Goal: Information Seeking & Learning: Learn about a topic

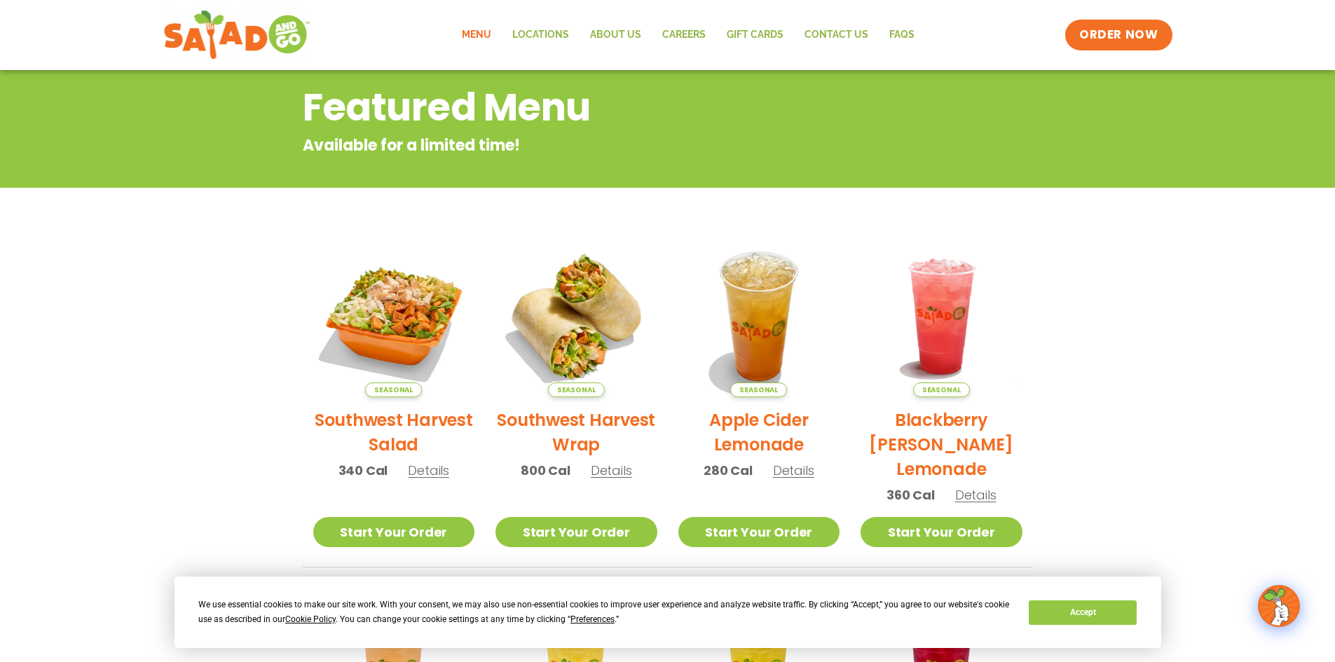
scroll to position [228, 0]
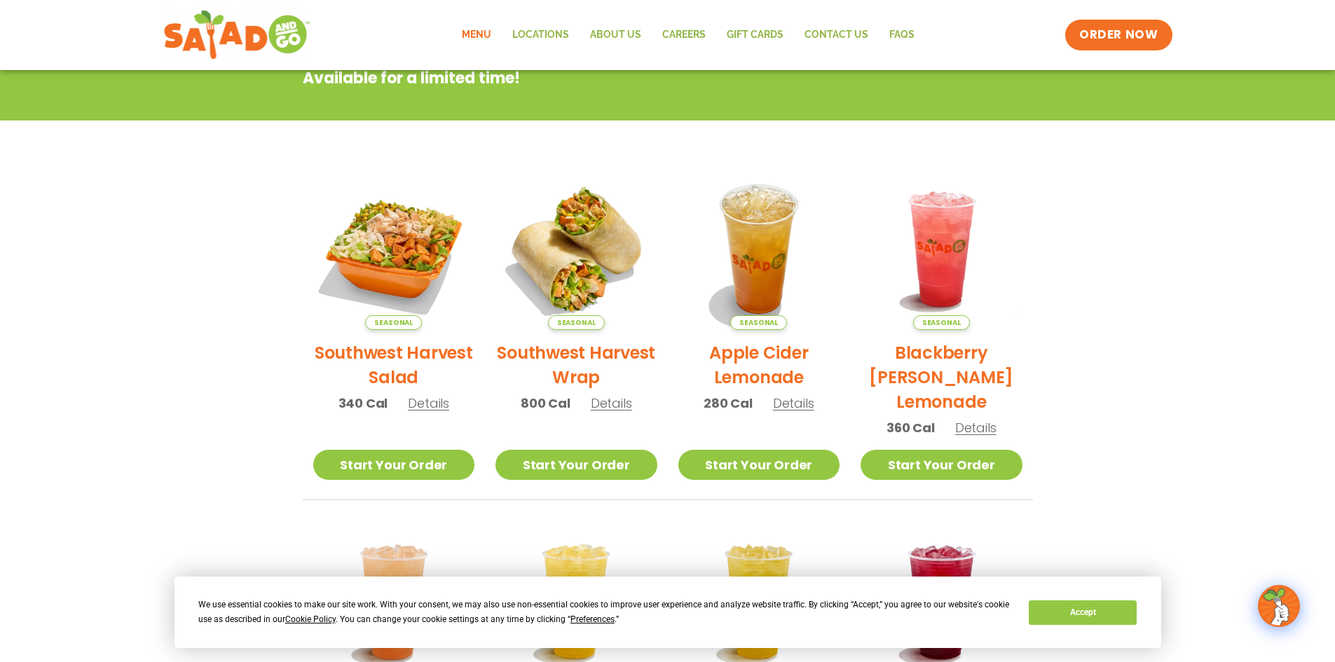
click at [432, 402] on span "Details" at bounding box center [428, 404] width 41 height 18
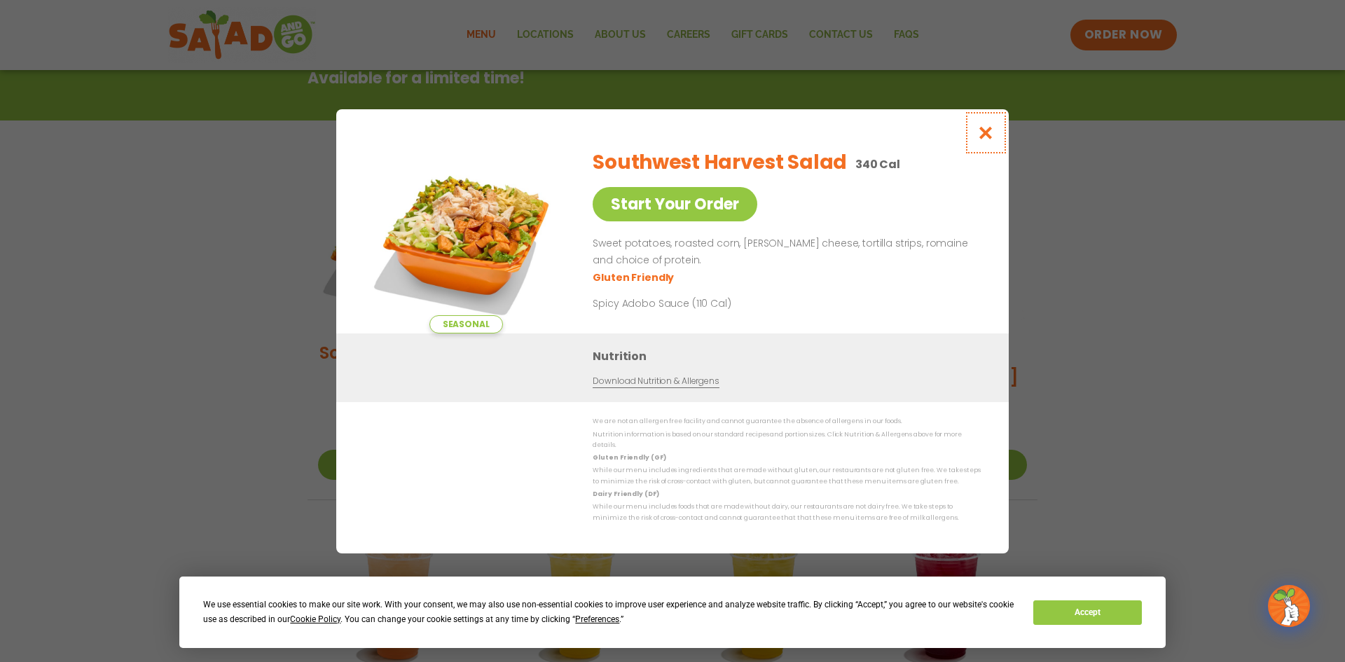
click at [997, 140] on button "Close modal" at bounding box center [987, 132] width 46 height 47
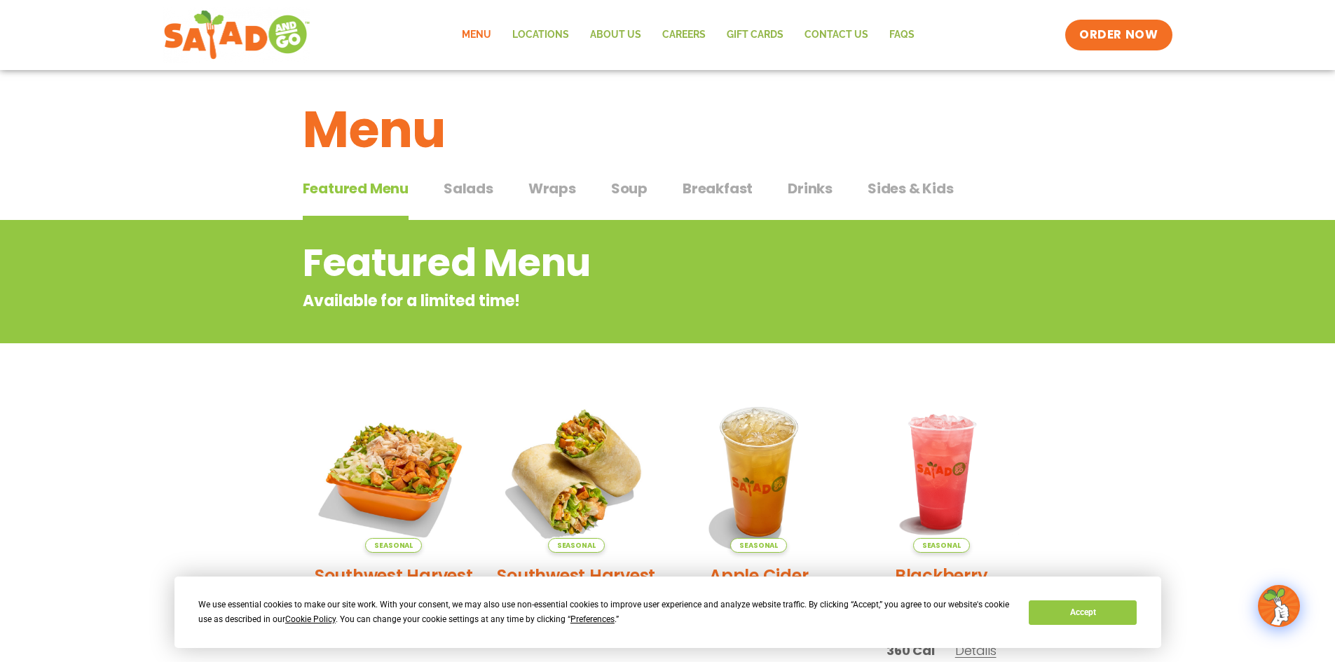
scroll to position [0, 0]
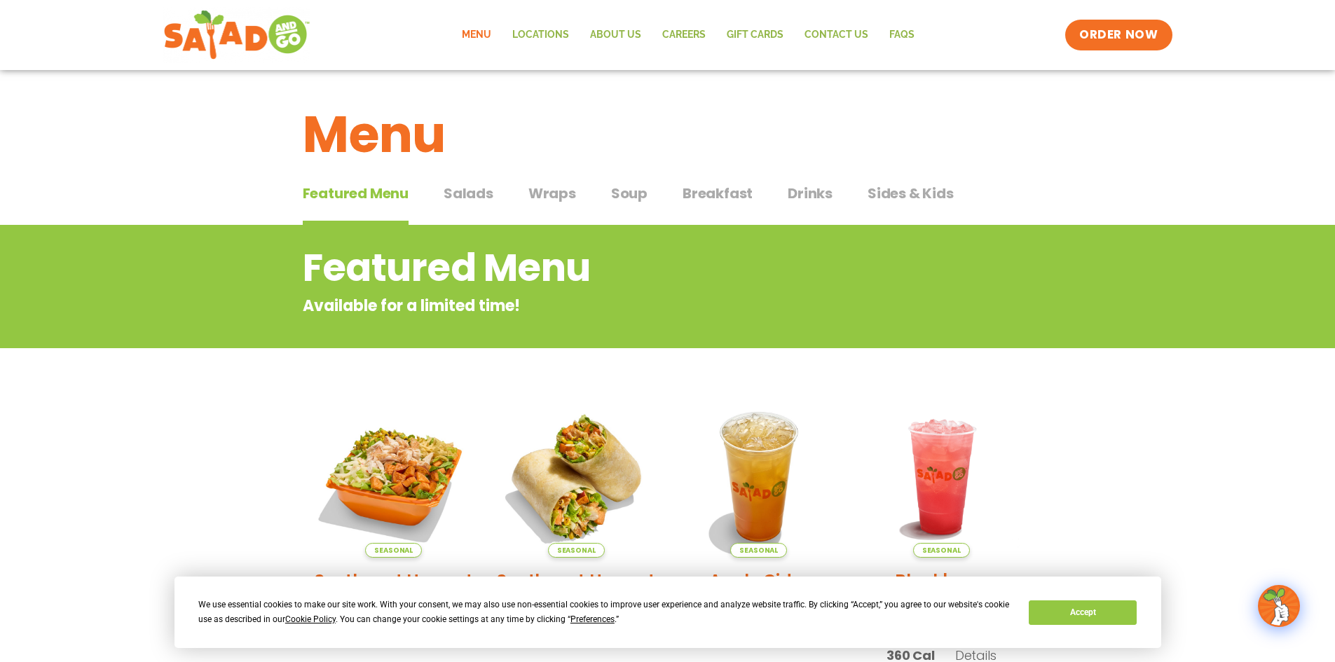
click at [469, 194] on span "Salads" at bounding box center [469, 193] width 50 height 21
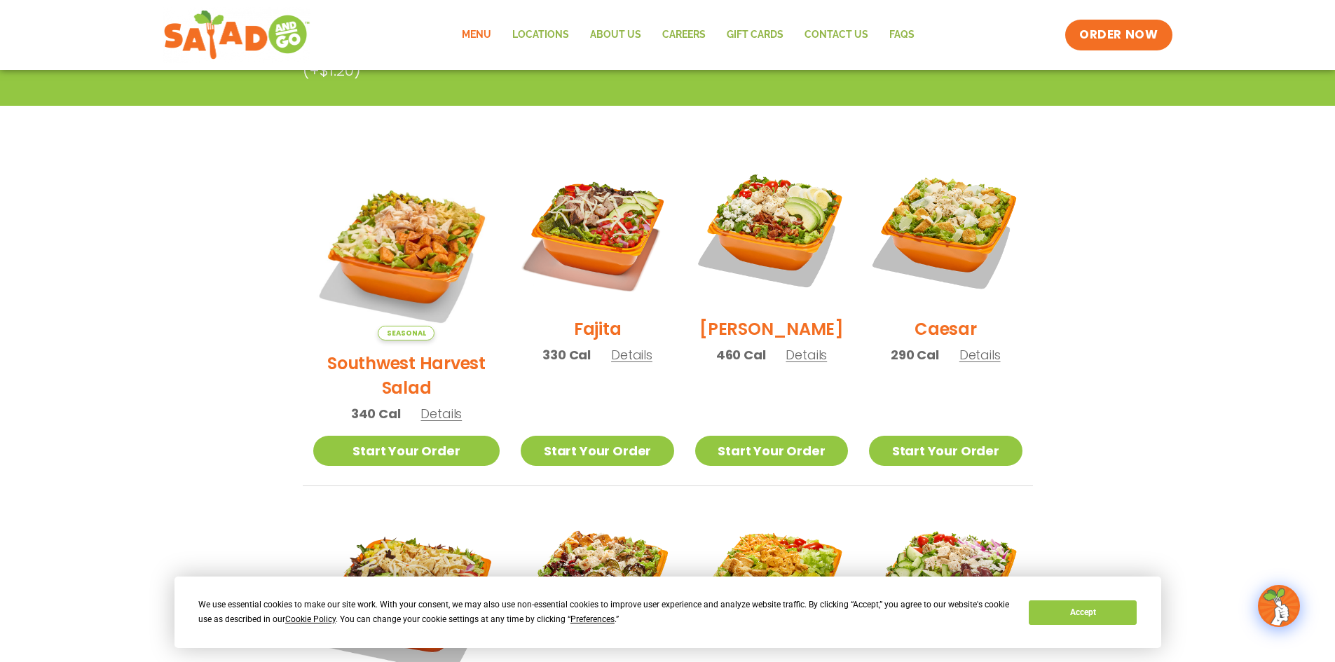
scroll to position [315, 0]
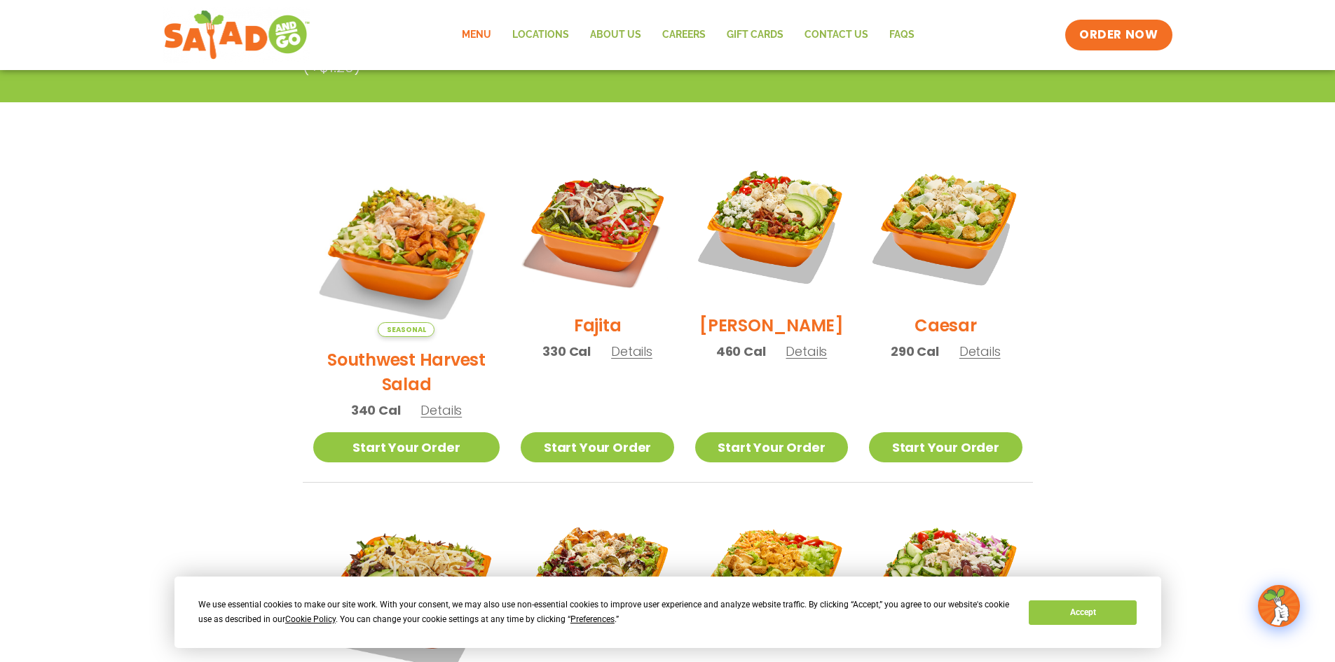
click at [611, 360] on span "Details" at bounding box center [631, 352] width 41 height 18
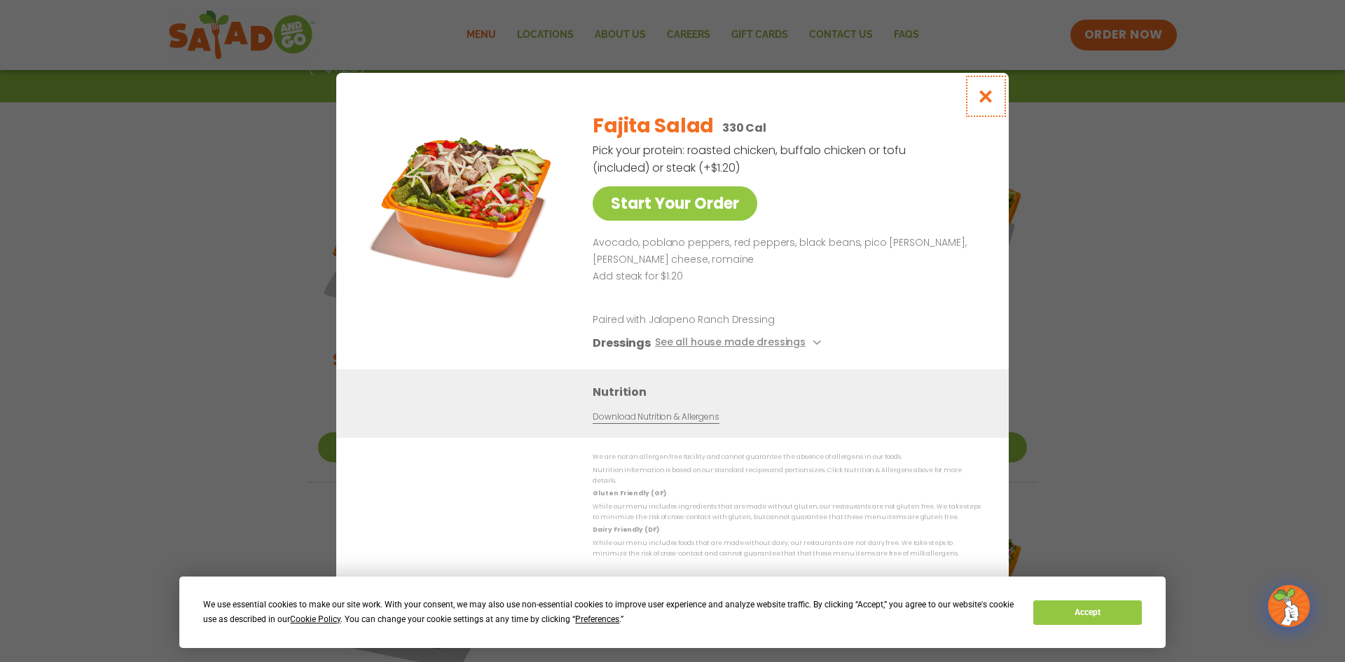
click at [987, 103] on icon "Close modal" at bounding box center [987, 96] width 18 height 15
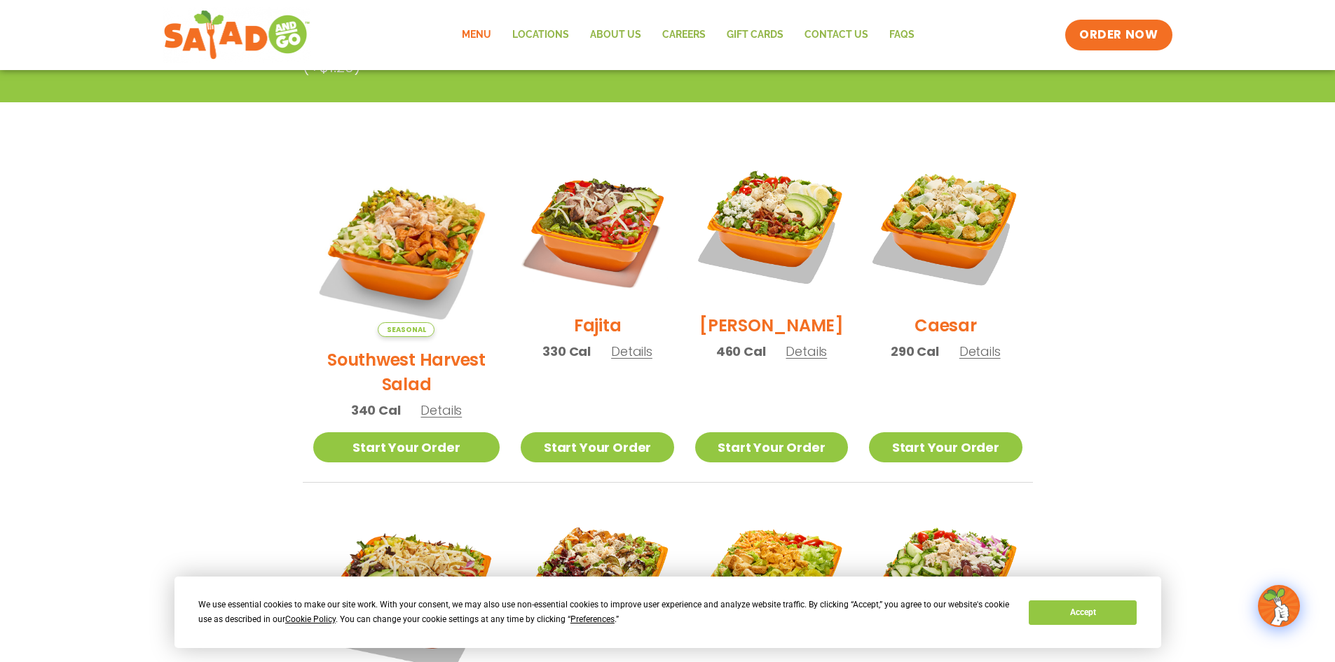
click at [788, 359] on span "Details" at bounding box center [806, 352] width 41 height 18
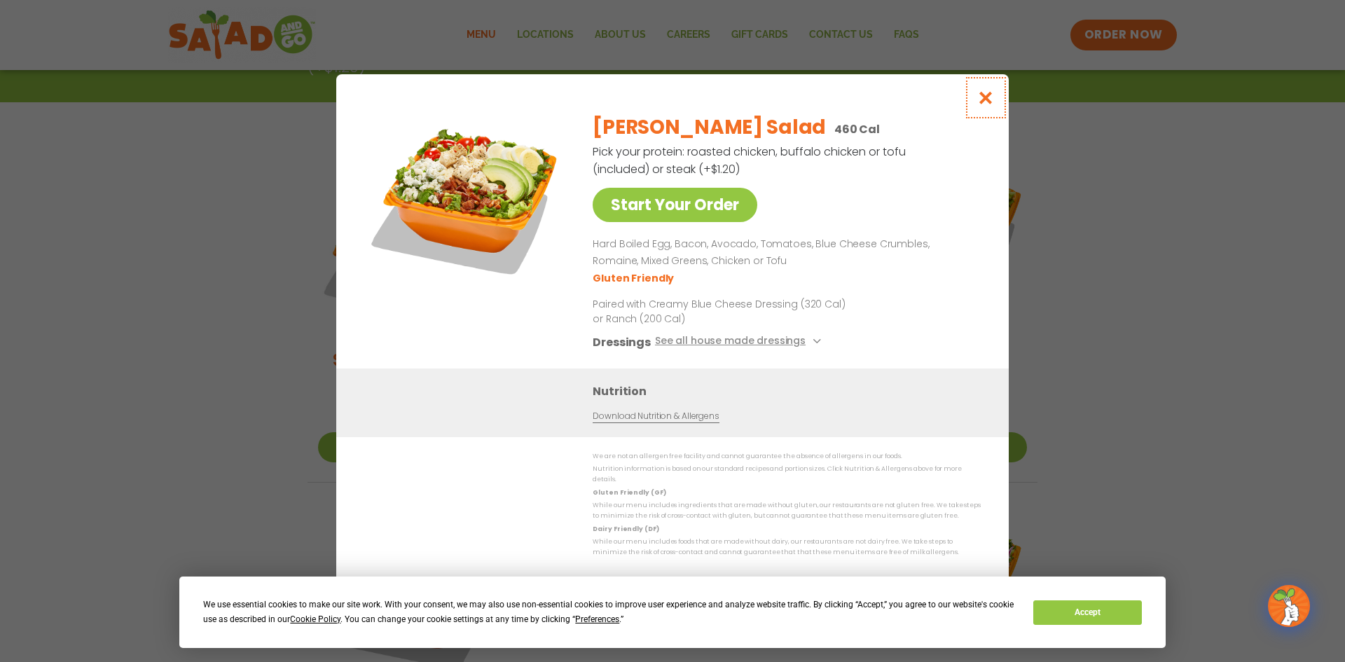
click at [980, 102] on icon "Close modal" at bounding box center [987, 97] width 18 height 15
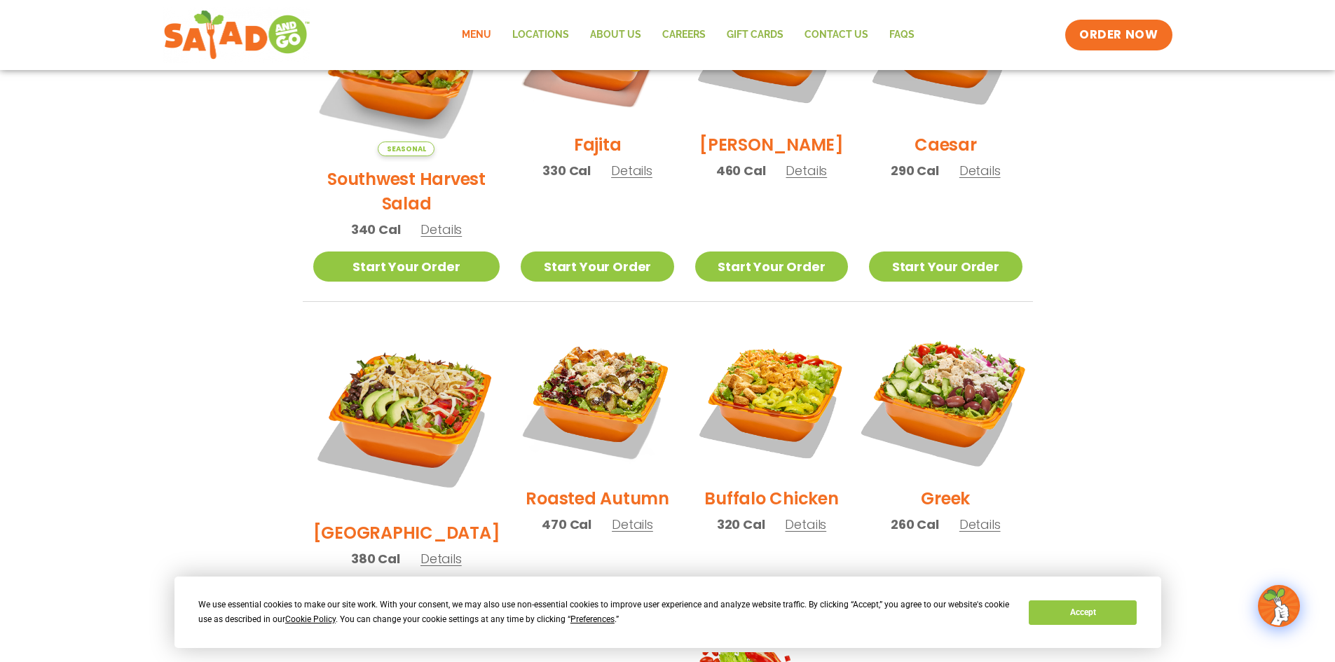
scroll to position [578, 0]
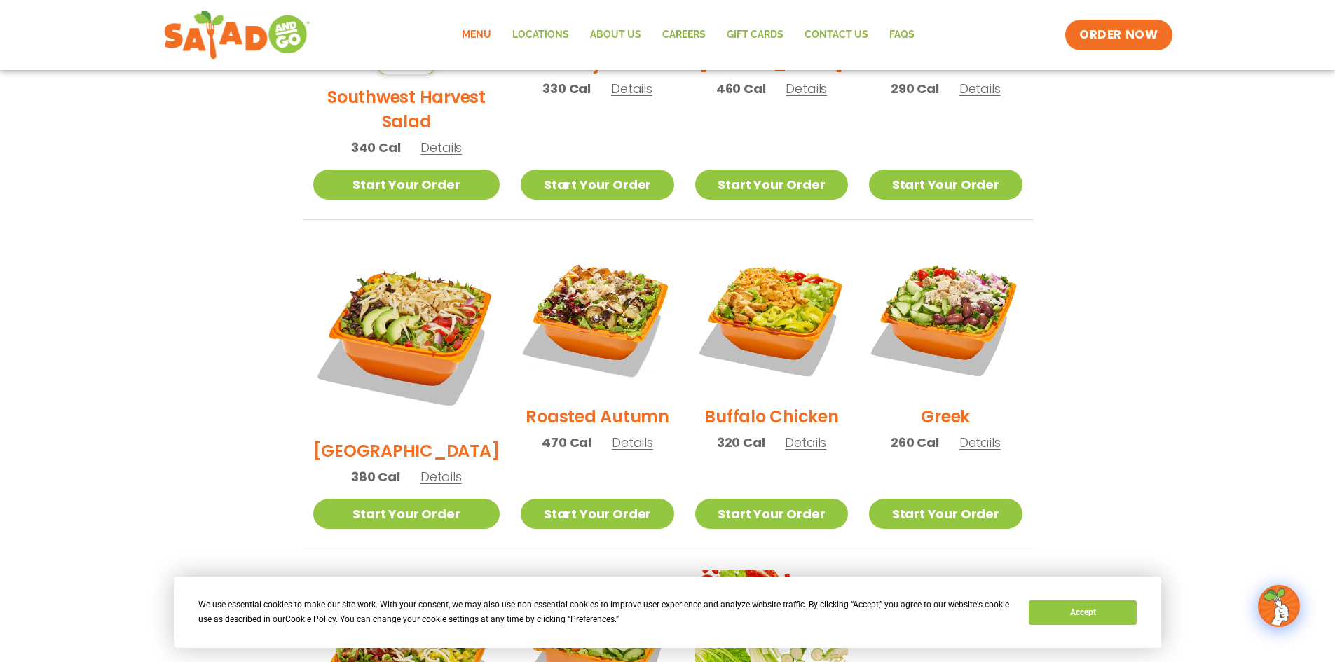
click at [612, 434] on span "Details" at bounding box center [632, 443] width 41 height 18
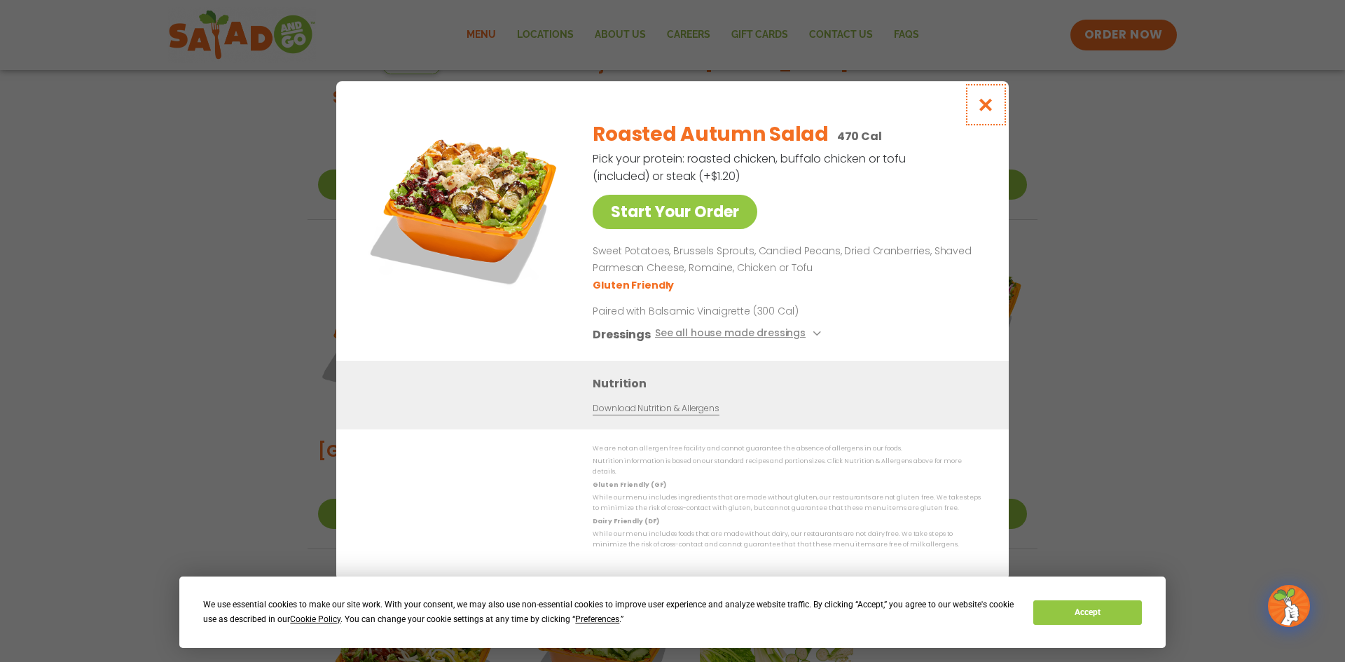
click at [983, 107] on icon "Close modal" at bounding box center [987, 104] width 18 height 15
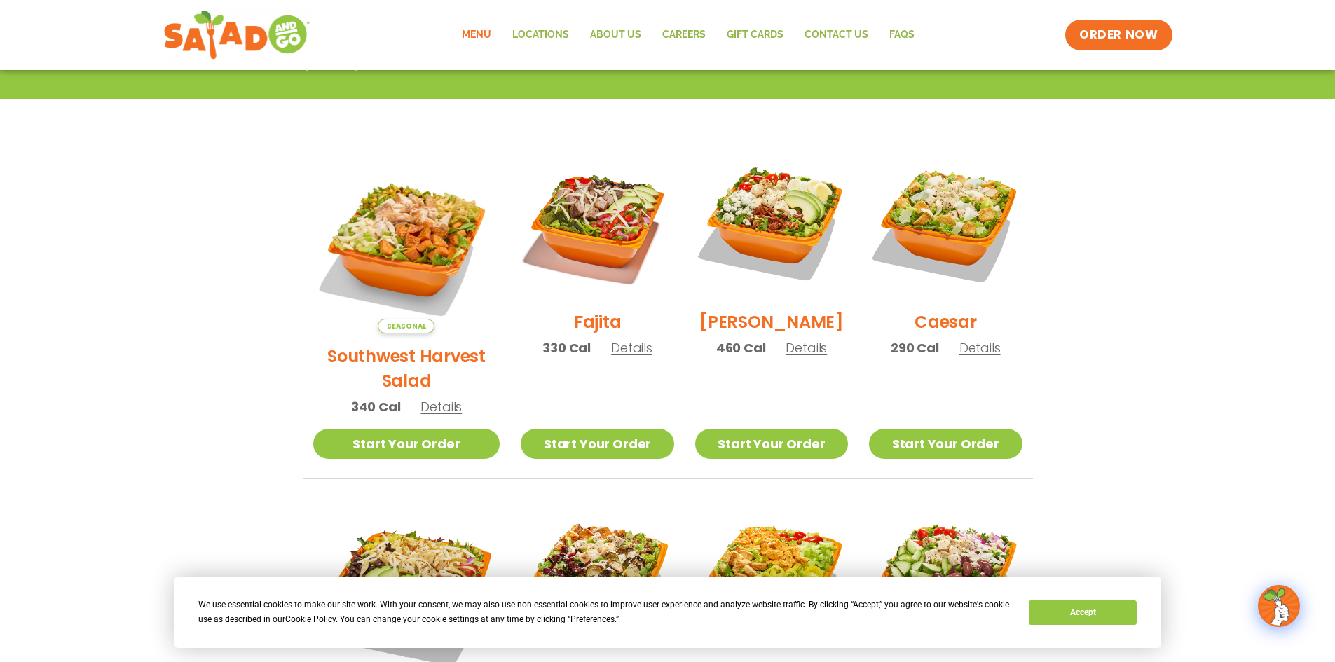
scroll to position [315, 0]
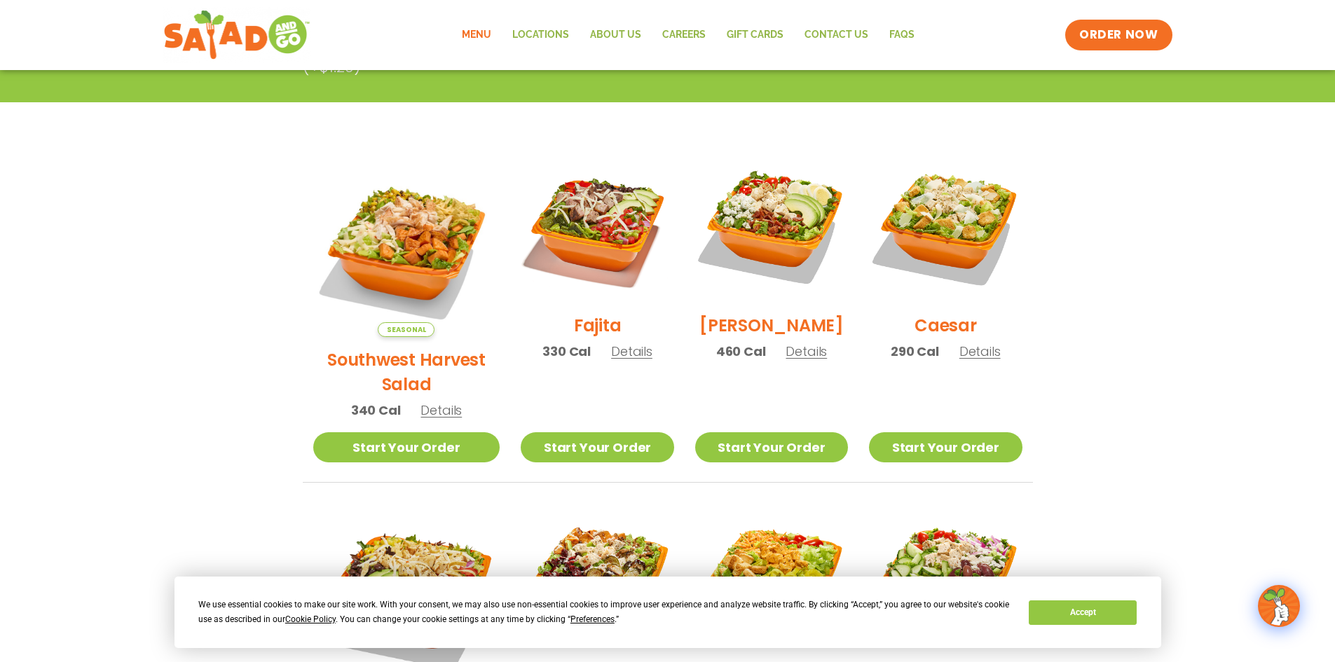
click at [611, 360] on span "Details" at bounding box center [631, 352] width 41 height 18
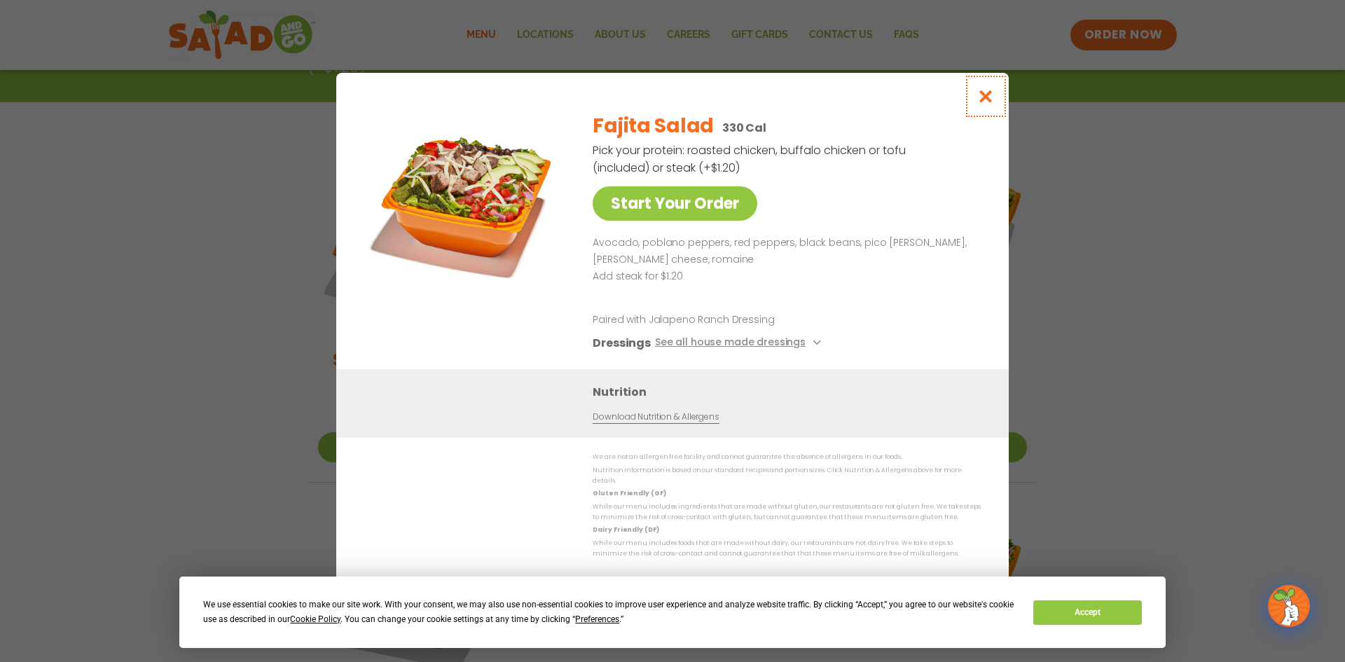
click at [989, 100] on icon "Close modal" at bounding box center [987, 96] width 18 height 15
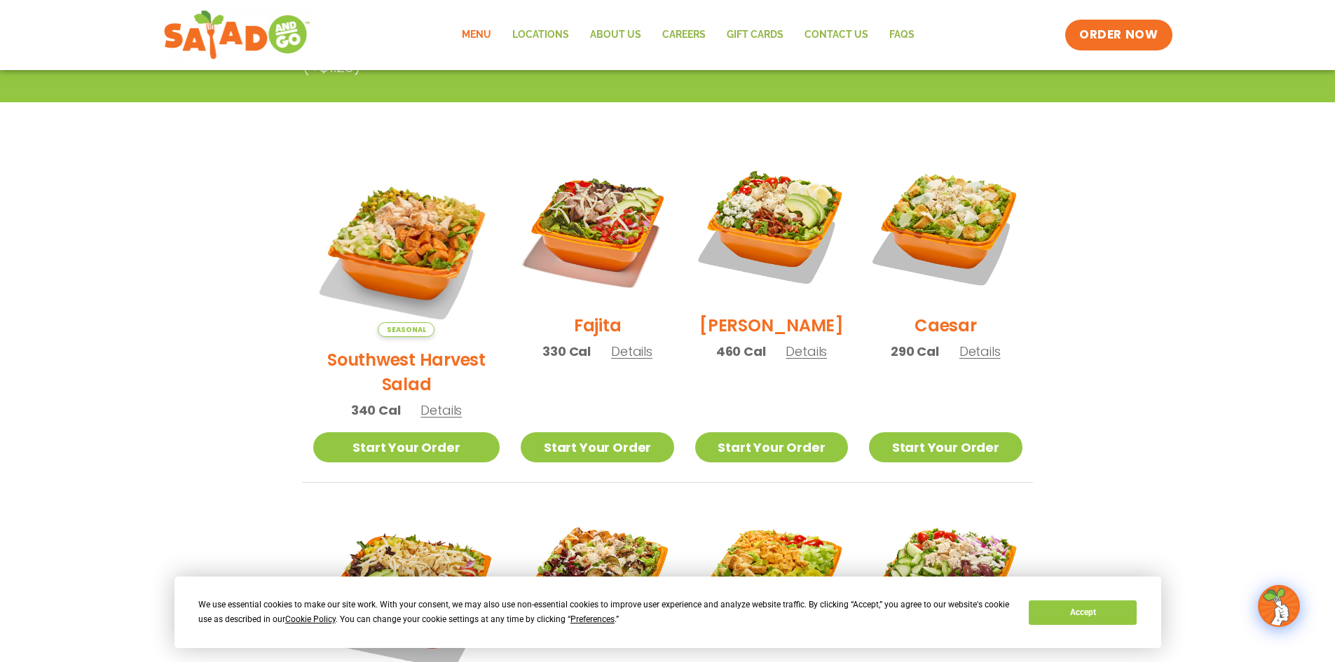
click at [448, 402] on span "Details" at bounding box center [440, 411] width 41 height 18
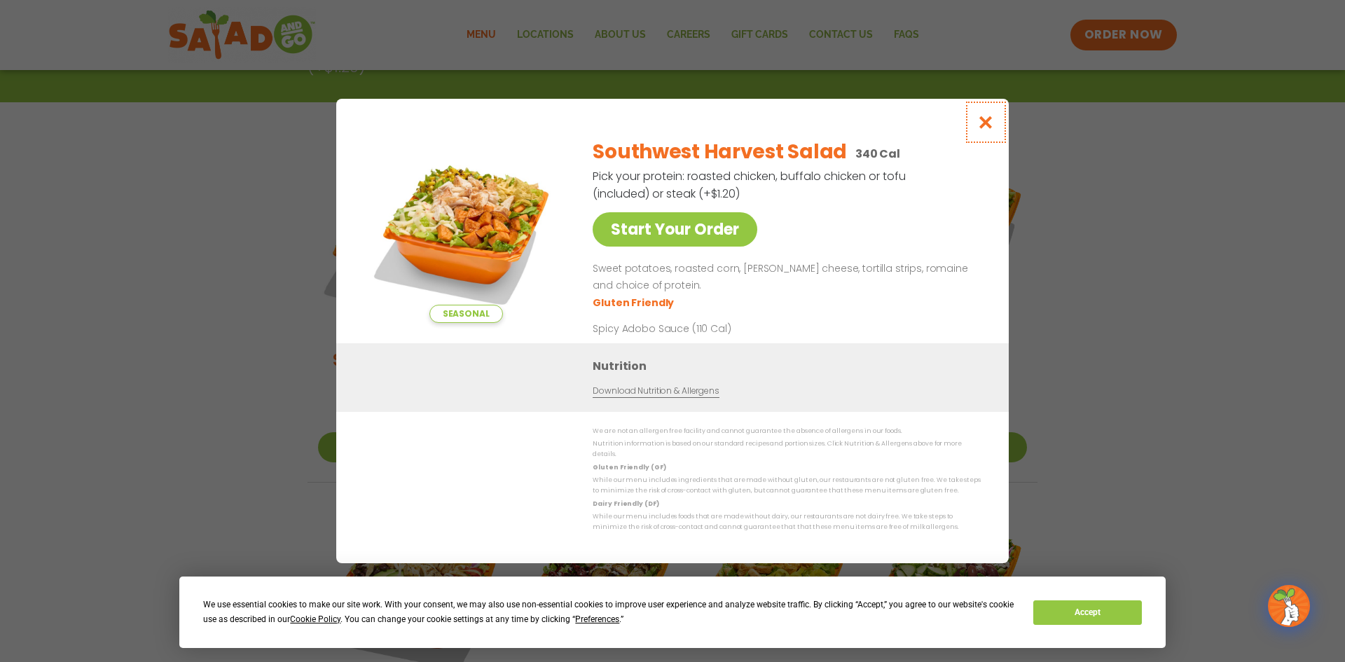
click at [989, 125] on icon "Close modal" at bounding box center [987, 122] width 18 height 15
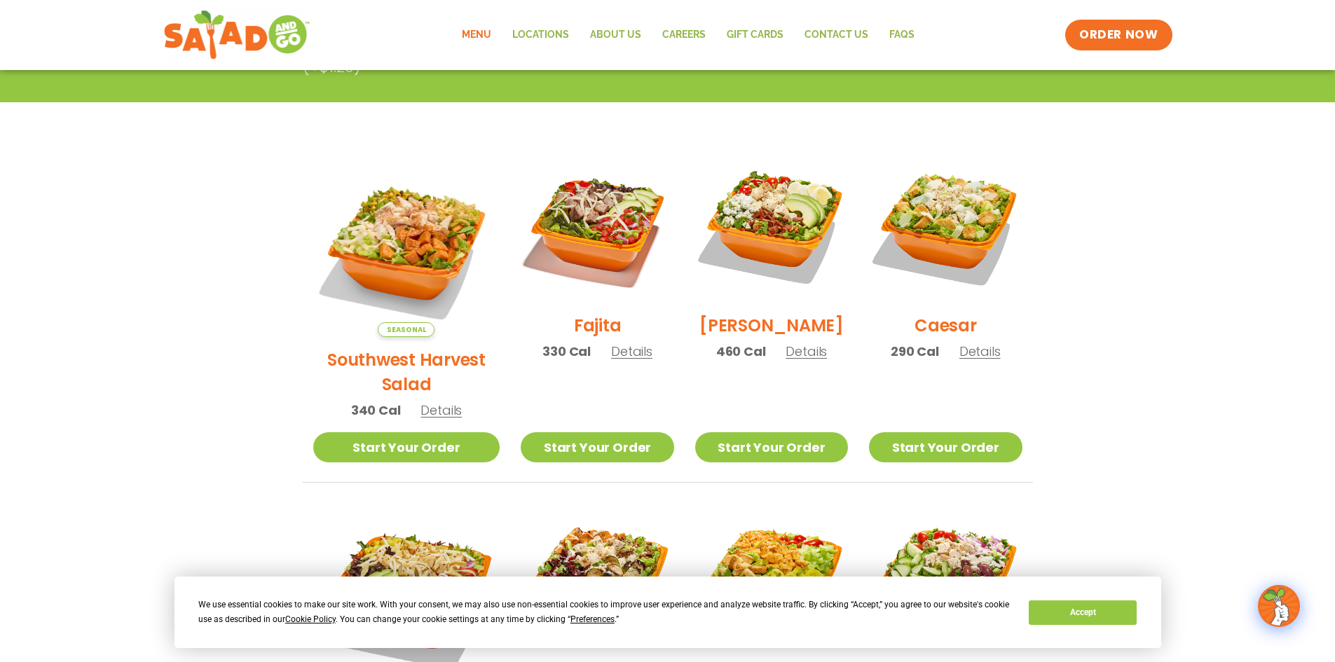
click at [796, 360] on span "Details" at bounding box center [806, 352] width 41 height 18
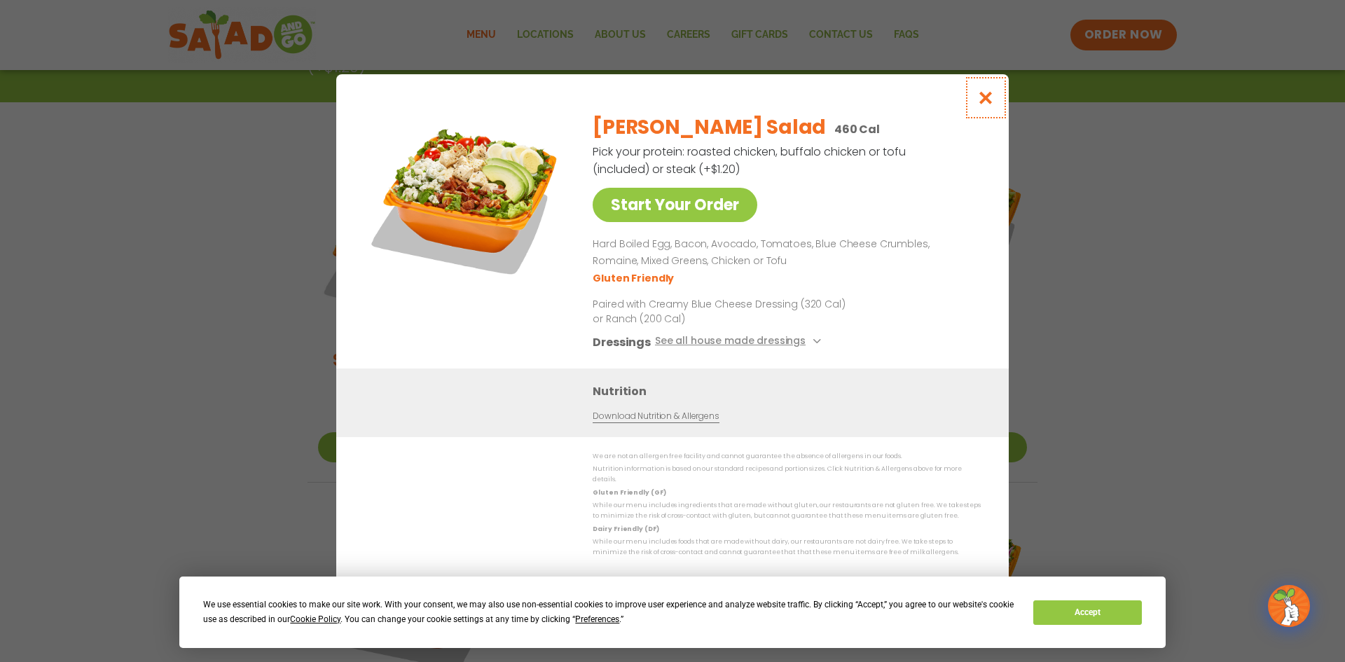
click at [994, 101] on icon "Close modal" at bounding box center [987, 97] width 18 height 15
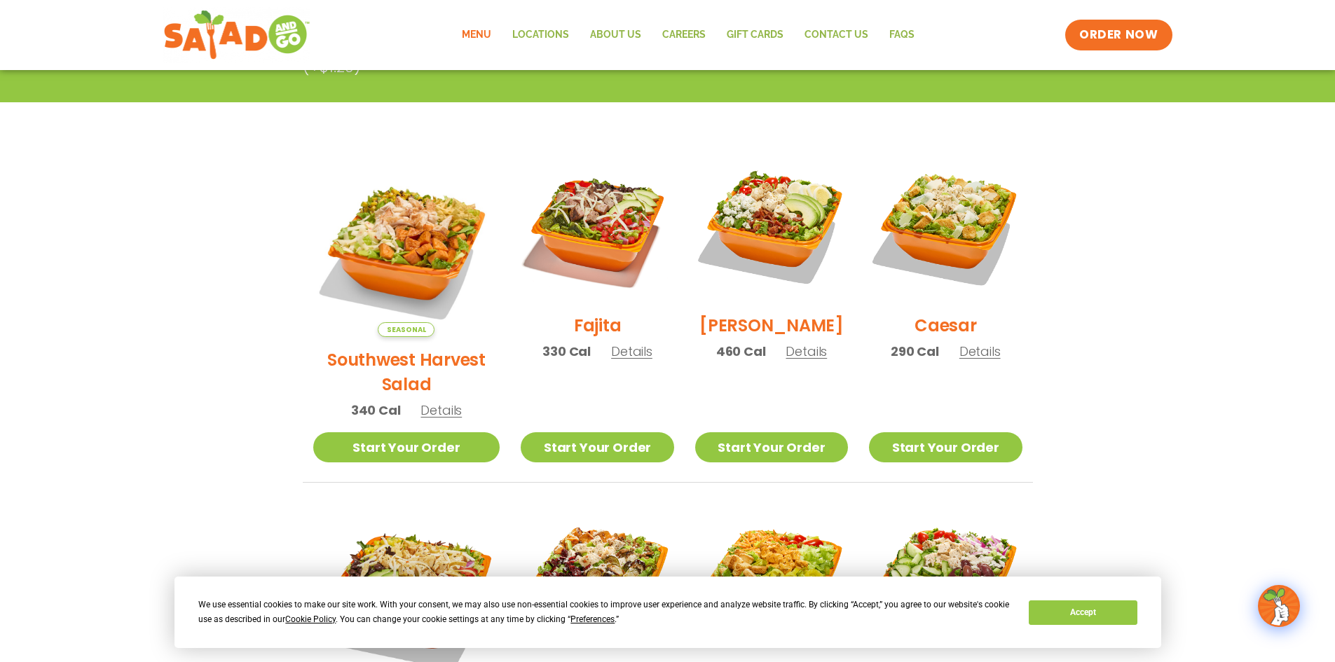
click at [623, 358] on span "Details" at bounding box center [631, 352] width 41 height 18
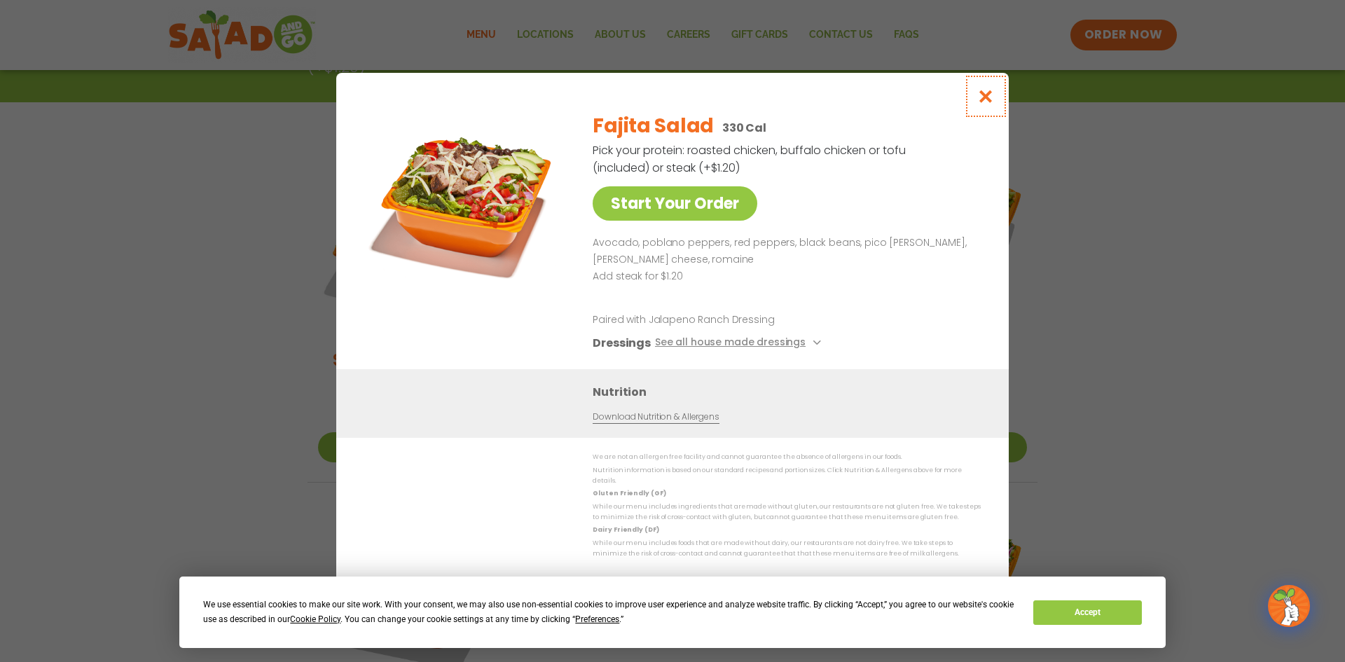
click at [981, 96] on icon "Close modal" at bounding box center [987, 96] width 18 height 15
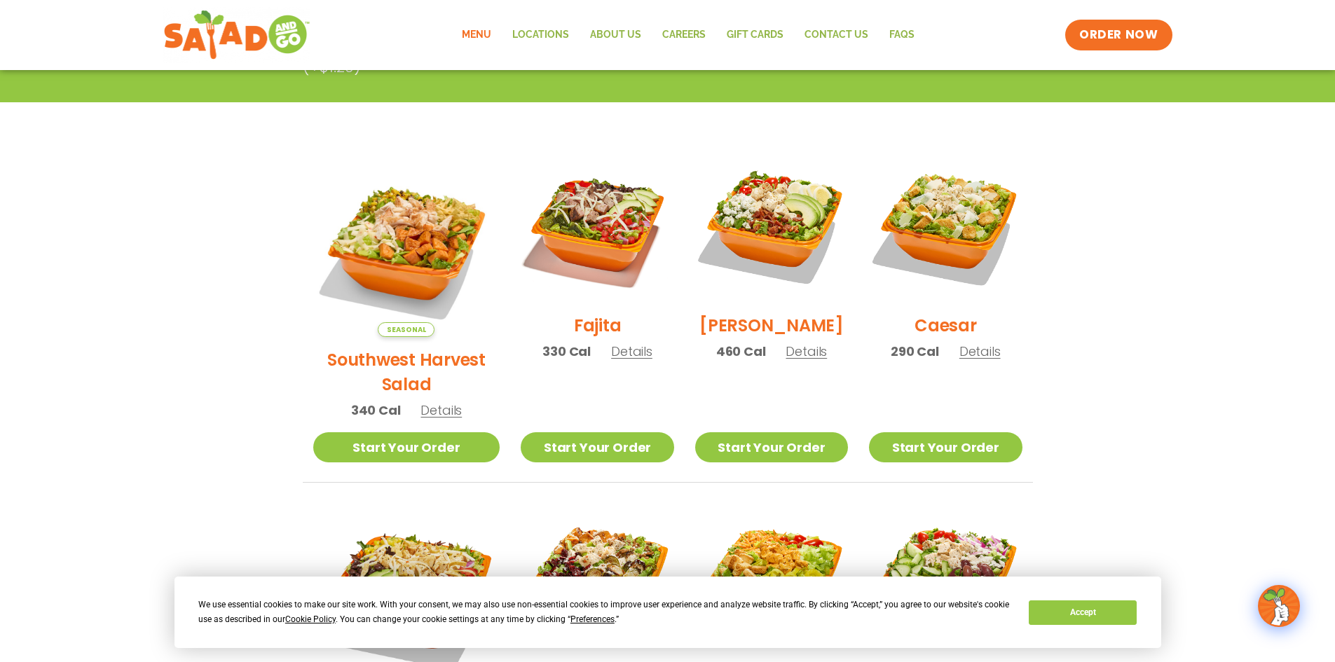
click at [615, 359] on span "Details" at bounding box center [631, 352] width 41 height 18
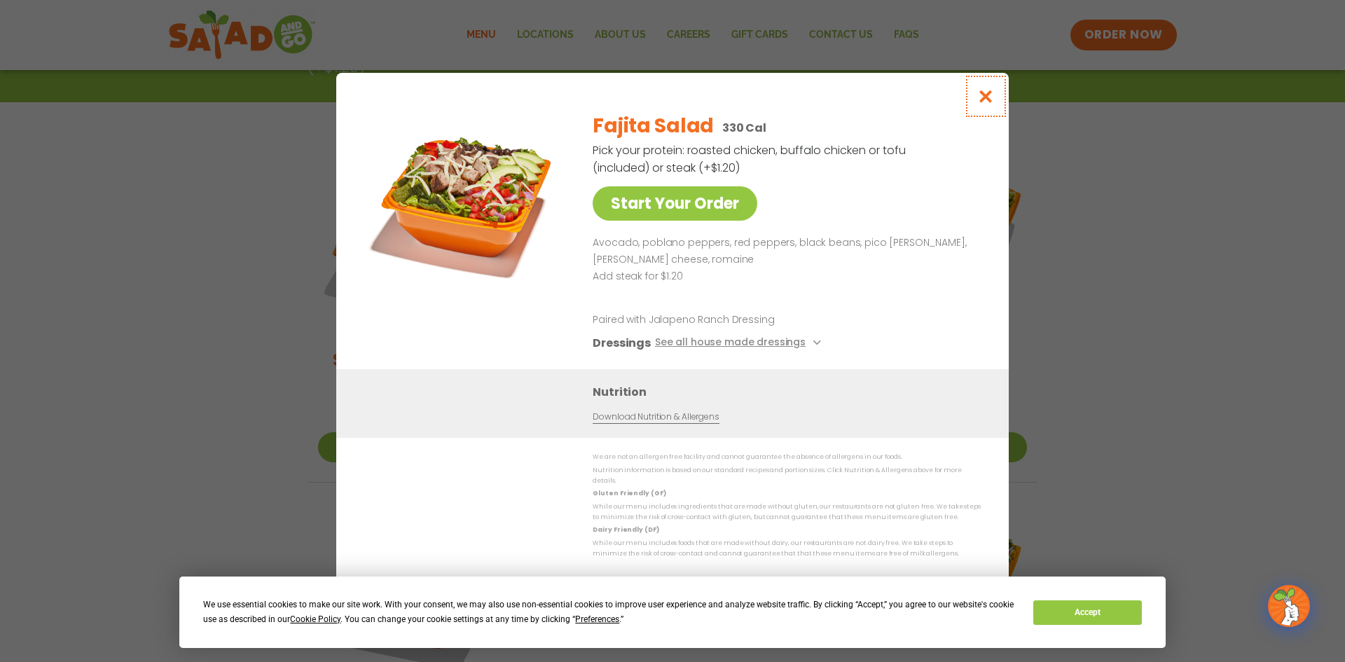
click at [975, 97] on button "Close modal" at bounding box center [987, 96] width 46 height 47
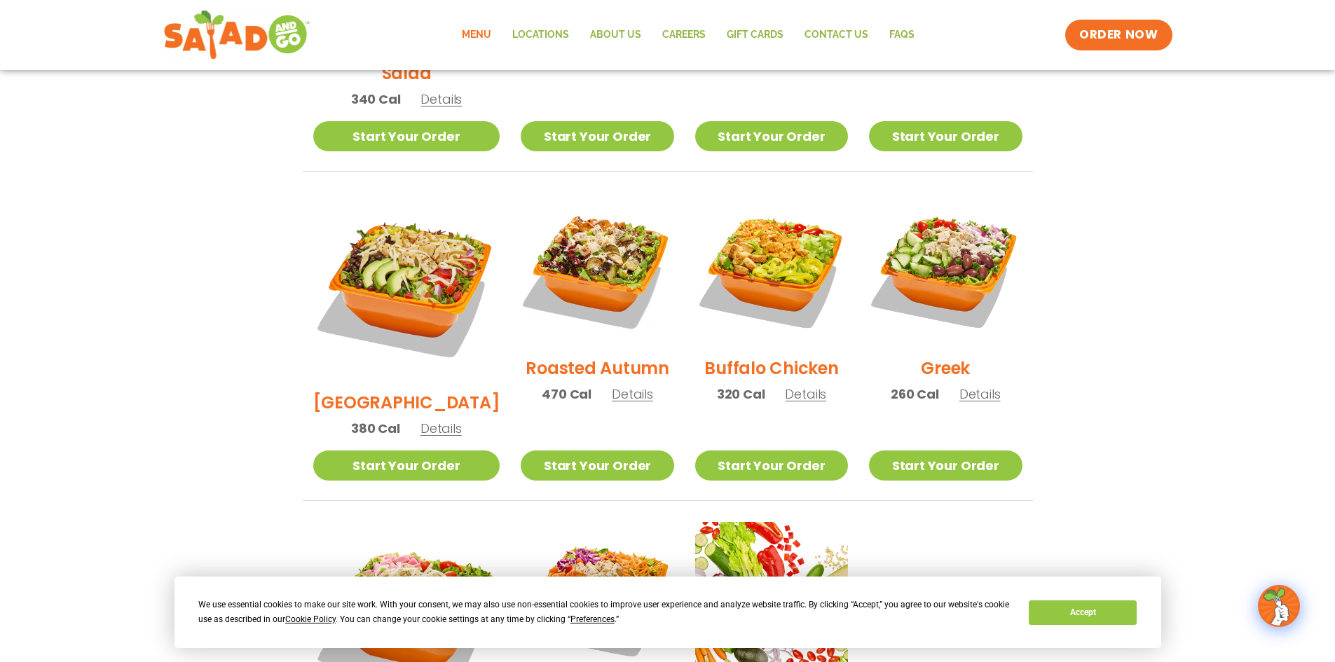
scroll to position [631, 0]
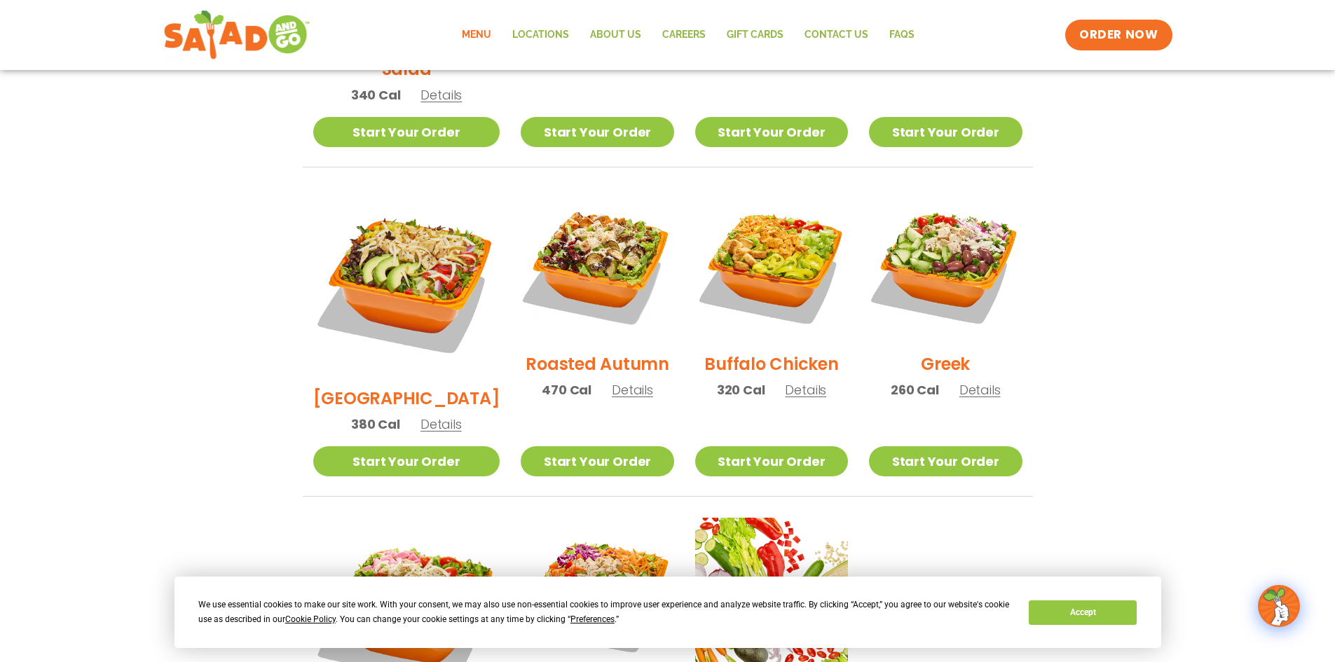
click at [796, 381] on span "Details" at bounding box center [805, 390] width 41 height 18
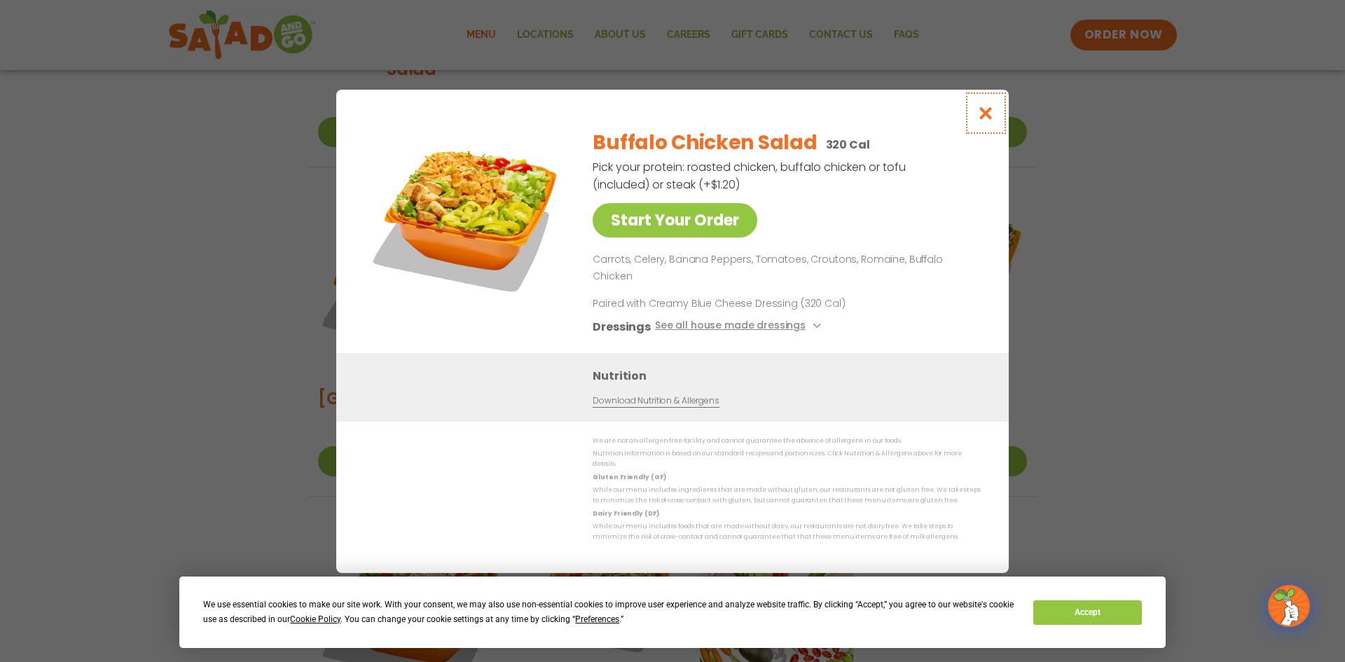
click at [985, 121] on icon "Close modal" at bounding box center [987, 113] width 18 height 15
